Goal: Information Seeking & Learning: Learn about a topic

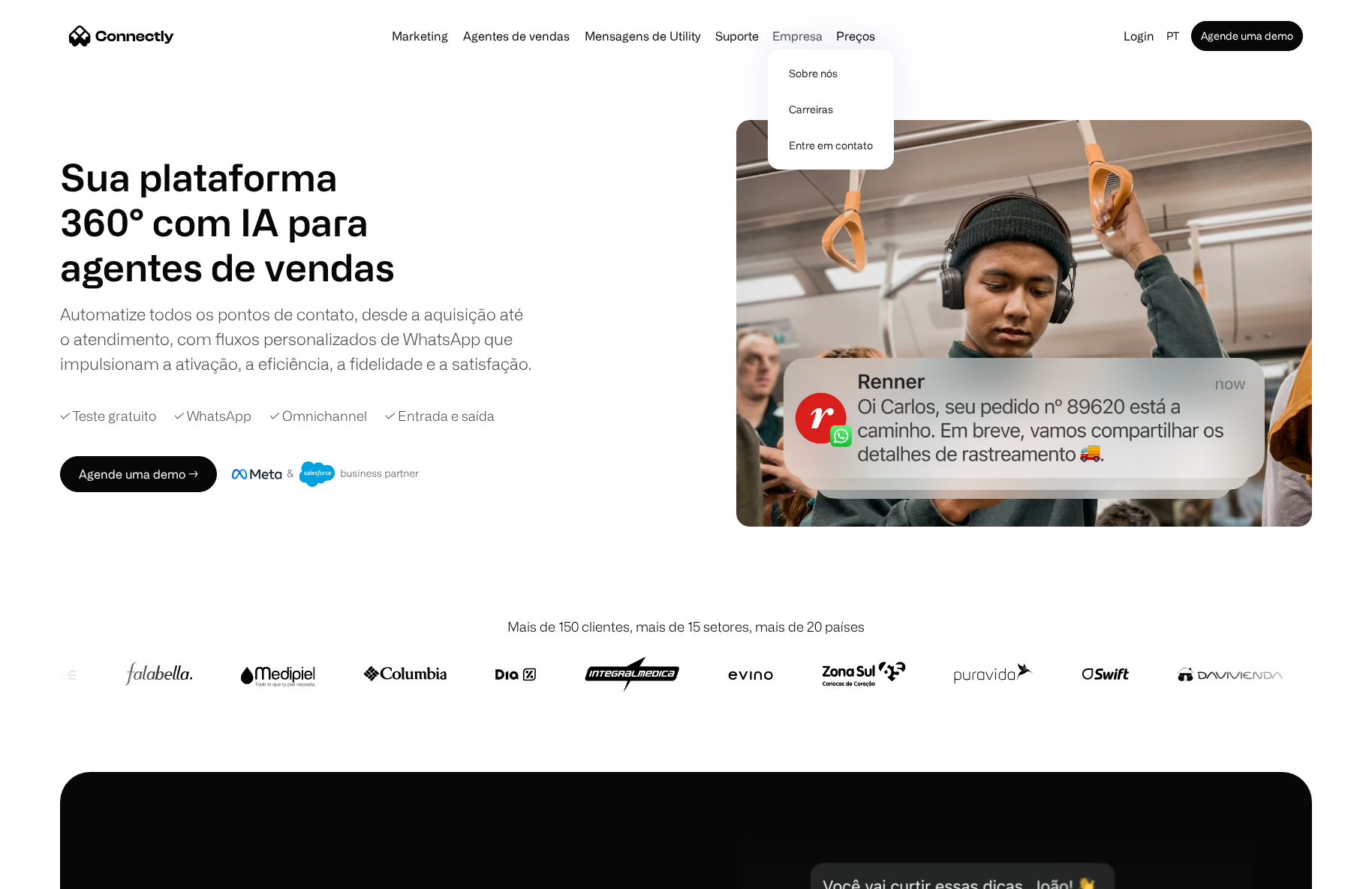
click at [784, 31] on div "Empresa" at bounding box center [798, 35] width 50 height 21
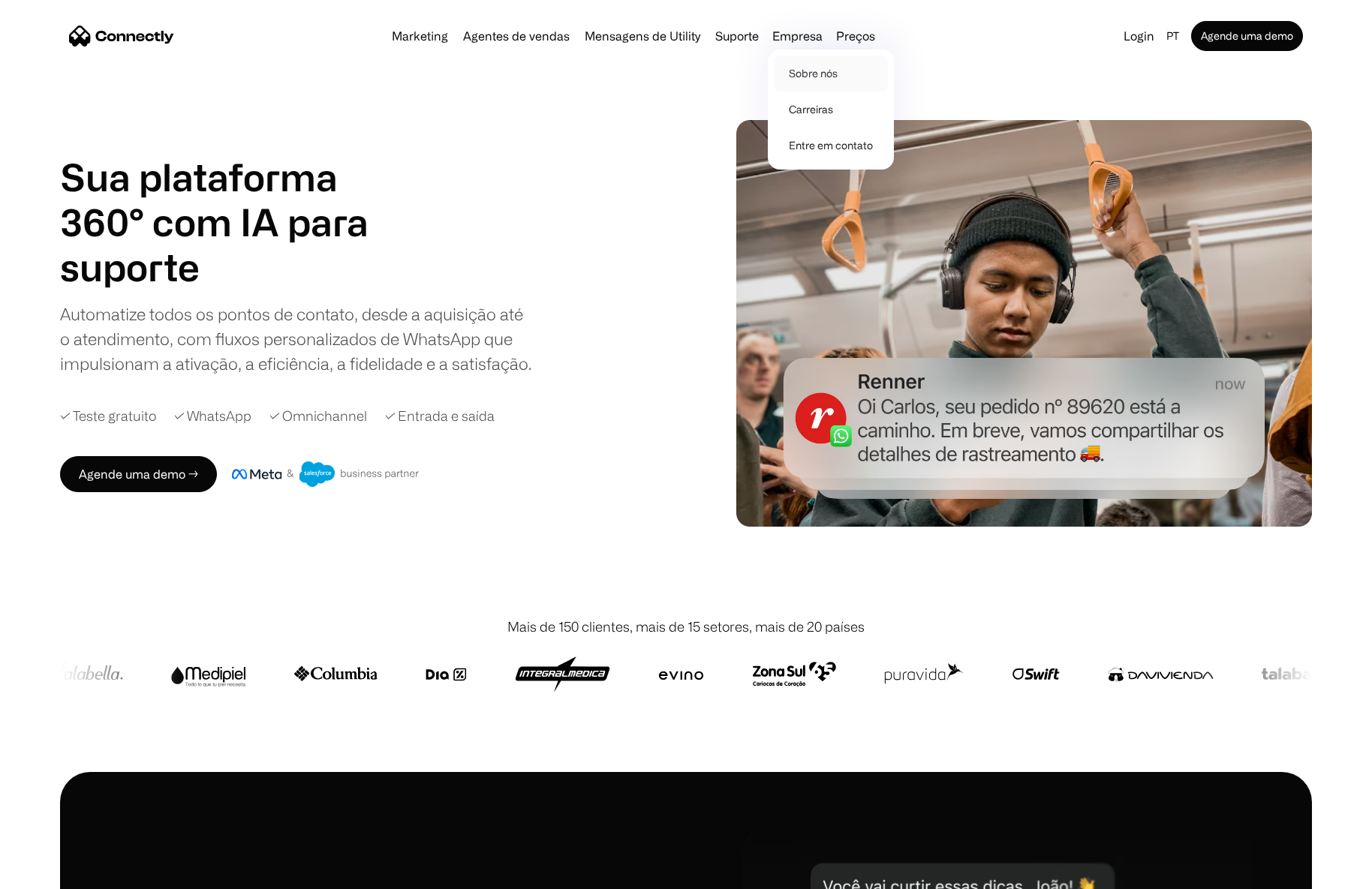
click at [797, 76] on link "Sobre nós" at bounding box center [830, 73] width 114 height 36
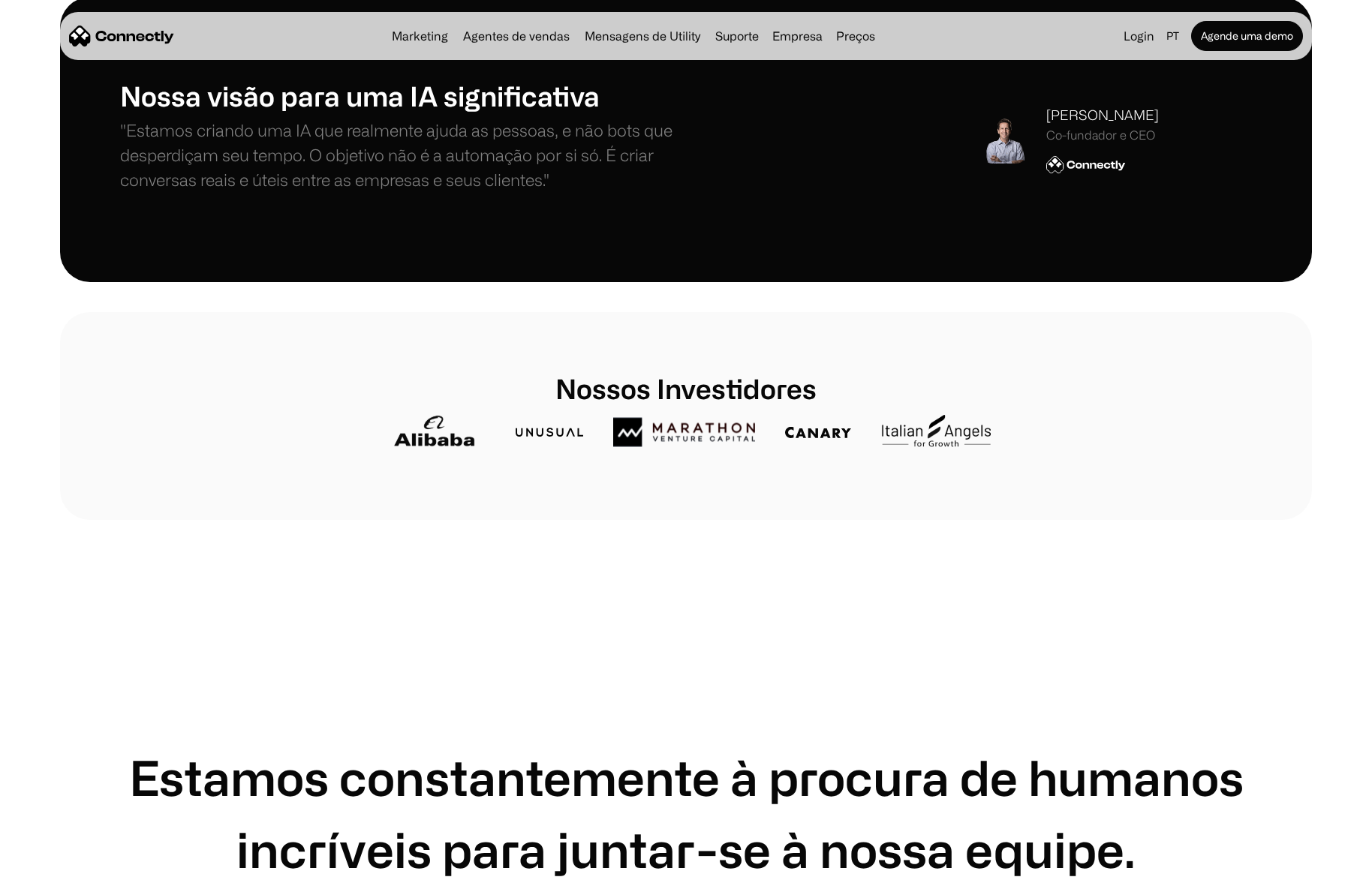
scroll to position [495, 0]
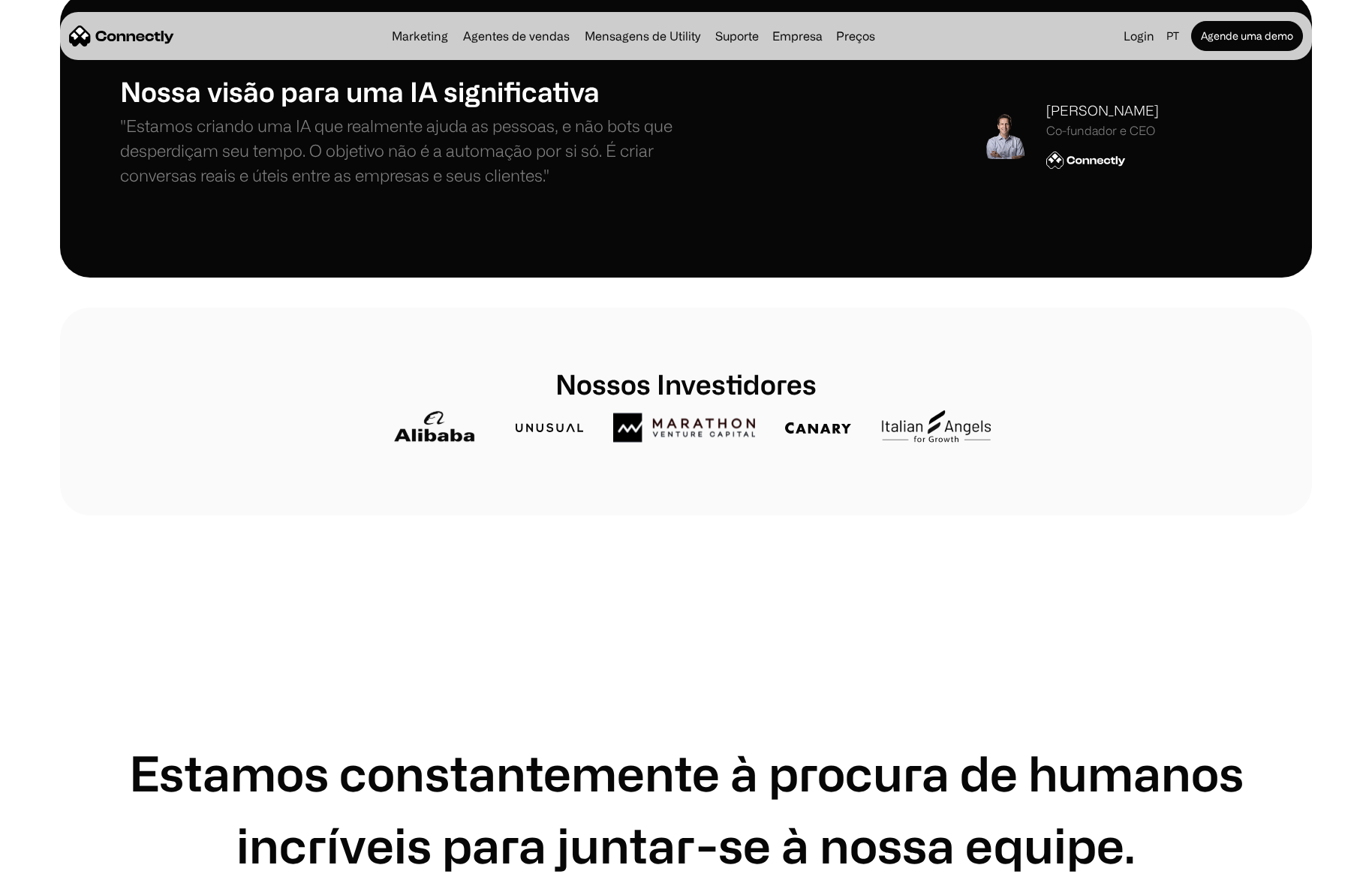
click at [996, 423] on div "Nossos Investidores" at bounding box center [686, 411] width 1132 height 88
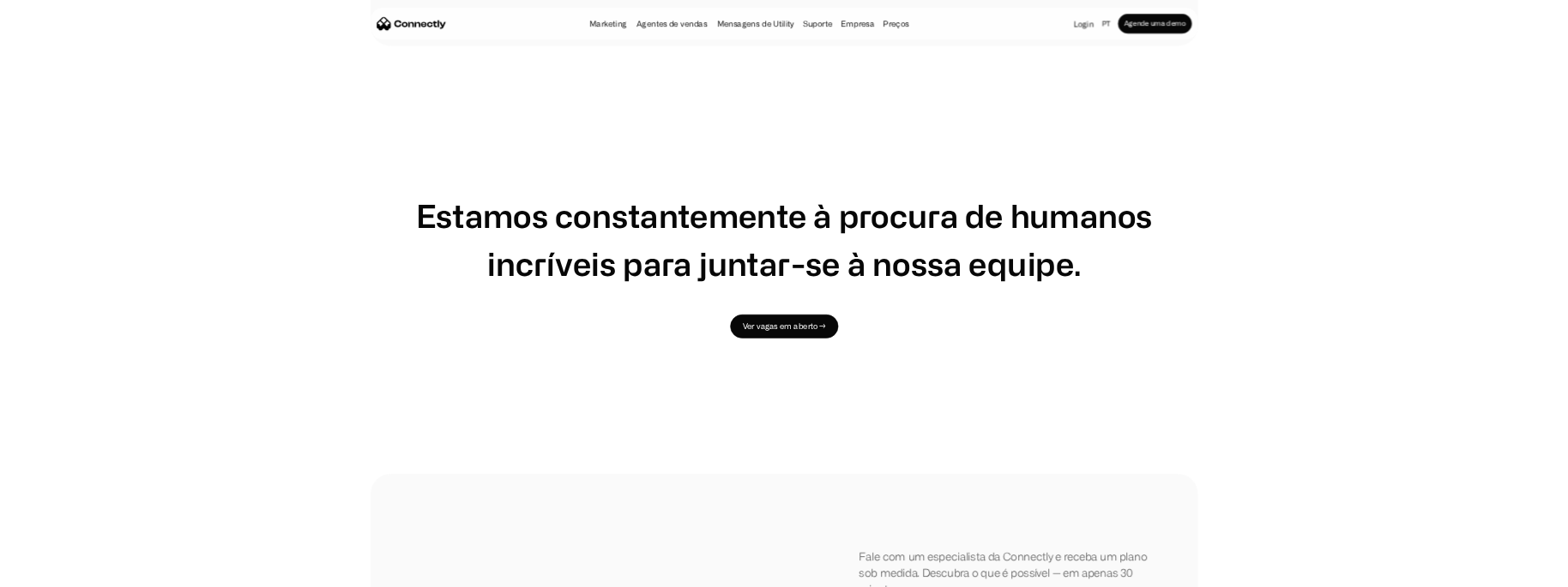
scroll to position [1091, 0]
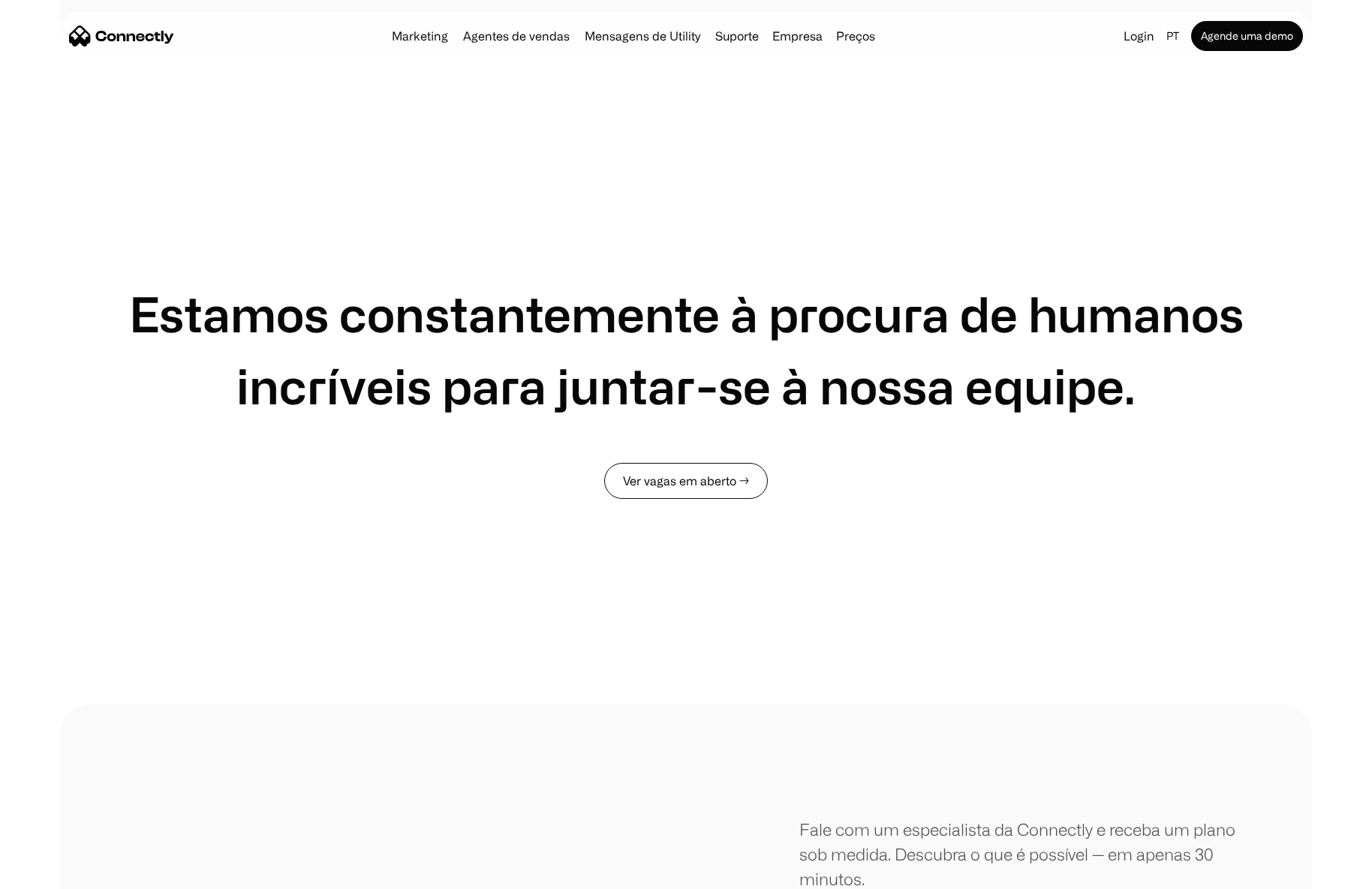
click at [681, 494] on link "Ver vagas em aberto →" at bounding box center [685, 480] width 164 height 36
